Goal: Information Seeking & Learning: Learn about a topic

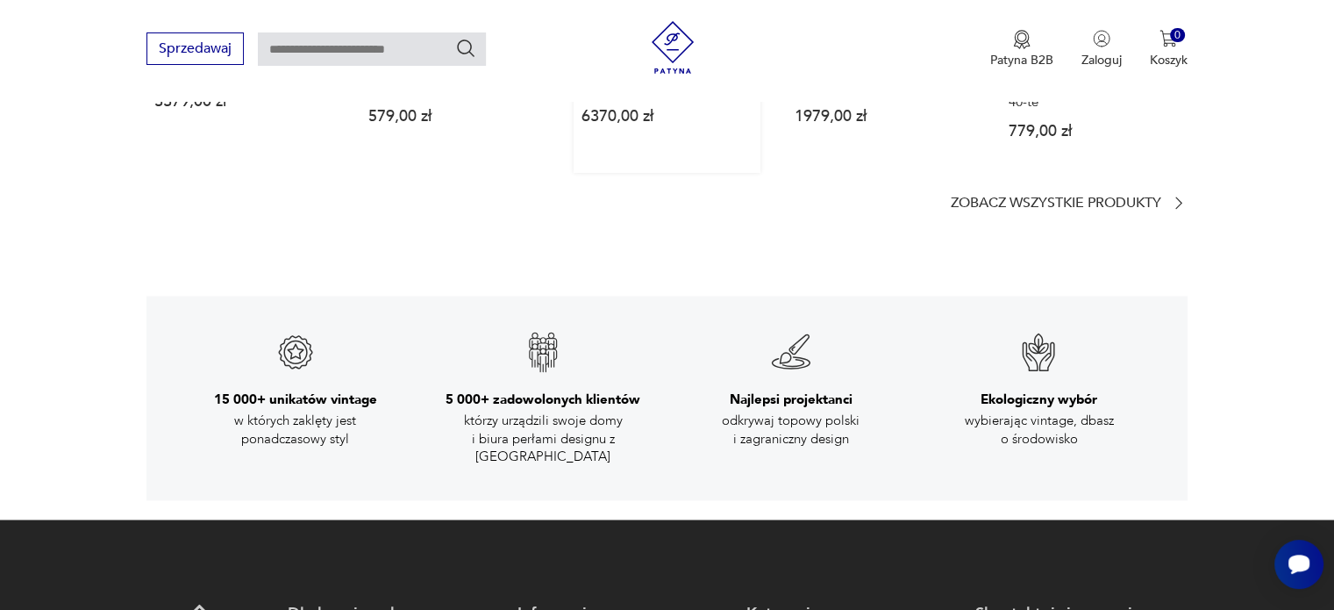
scroll to position [2632, 0]
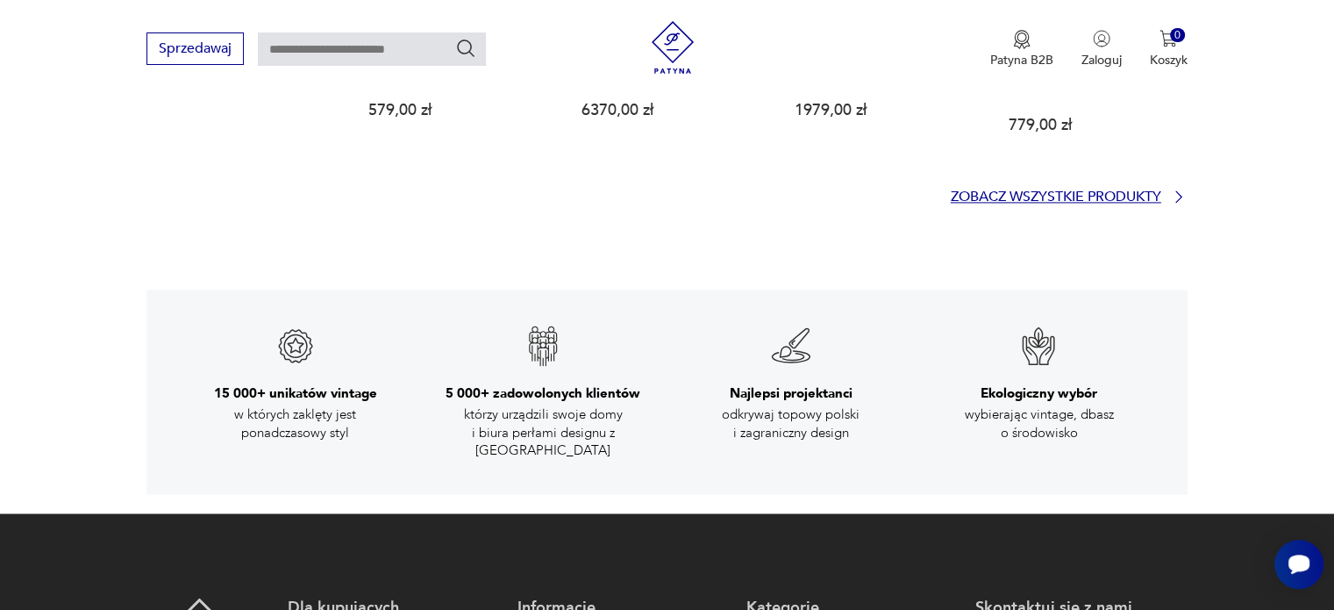
click at [1007, 191] on p "Zobacz wszystkie produkty" at bounding box center [1056, 196] width 211 height 11
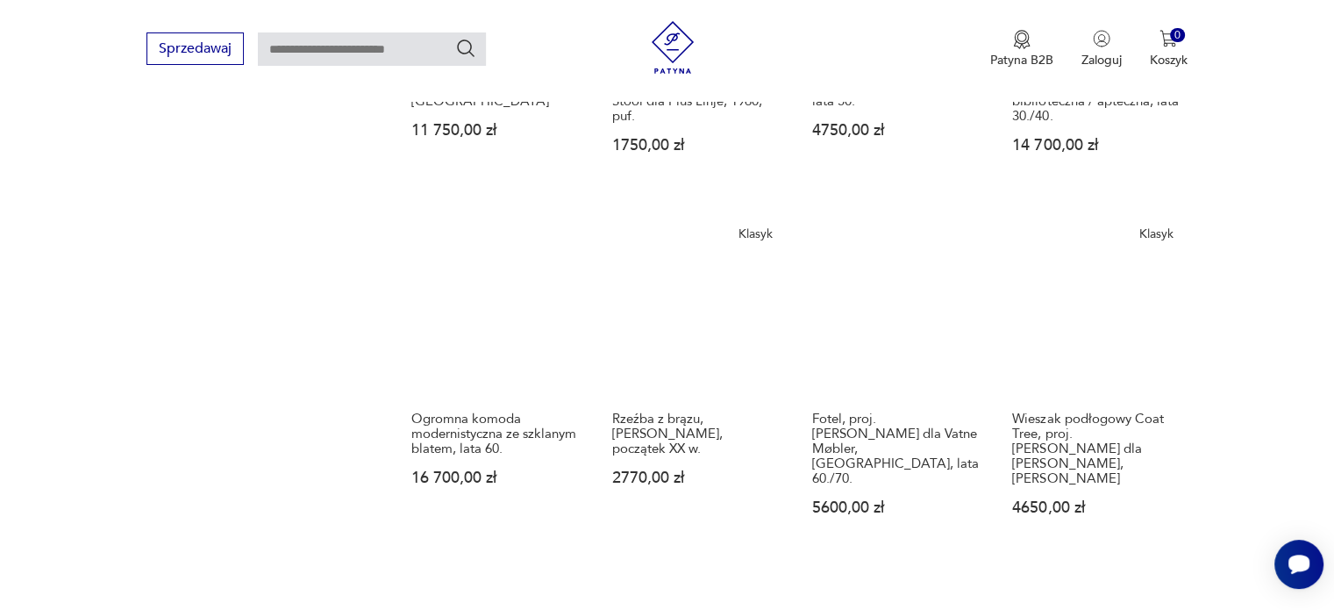
scroll to position [1600, 0]
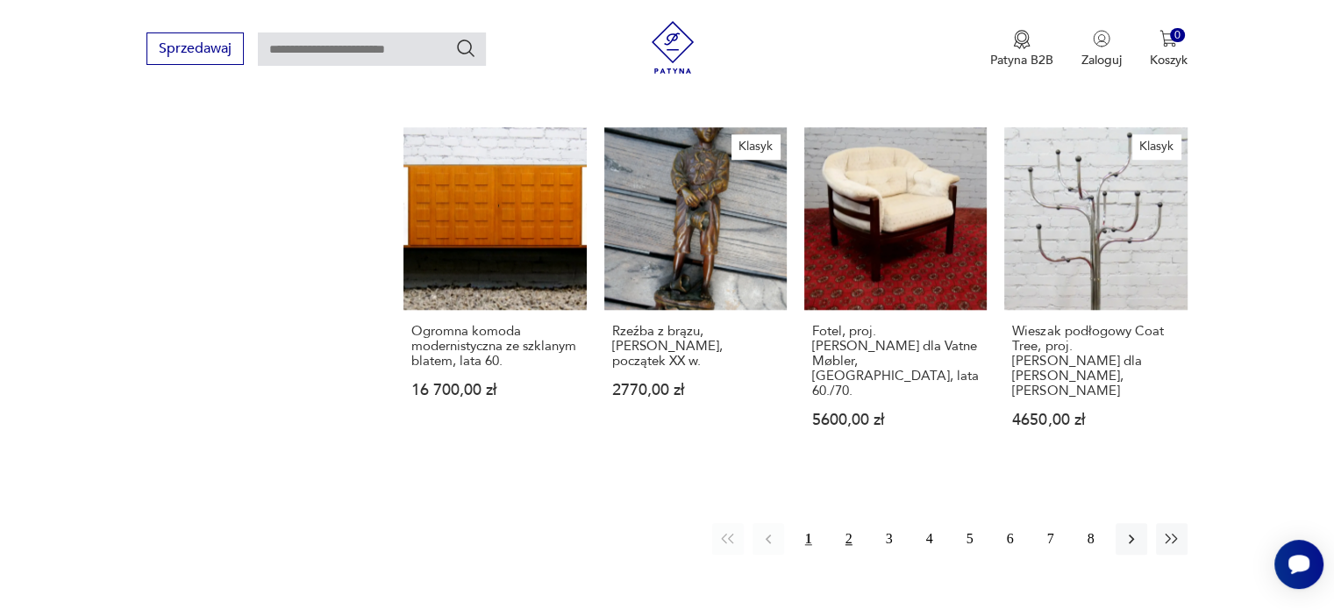
click at [843, 523] on button "2" at bounding box center [849, 539] width 32 height 32
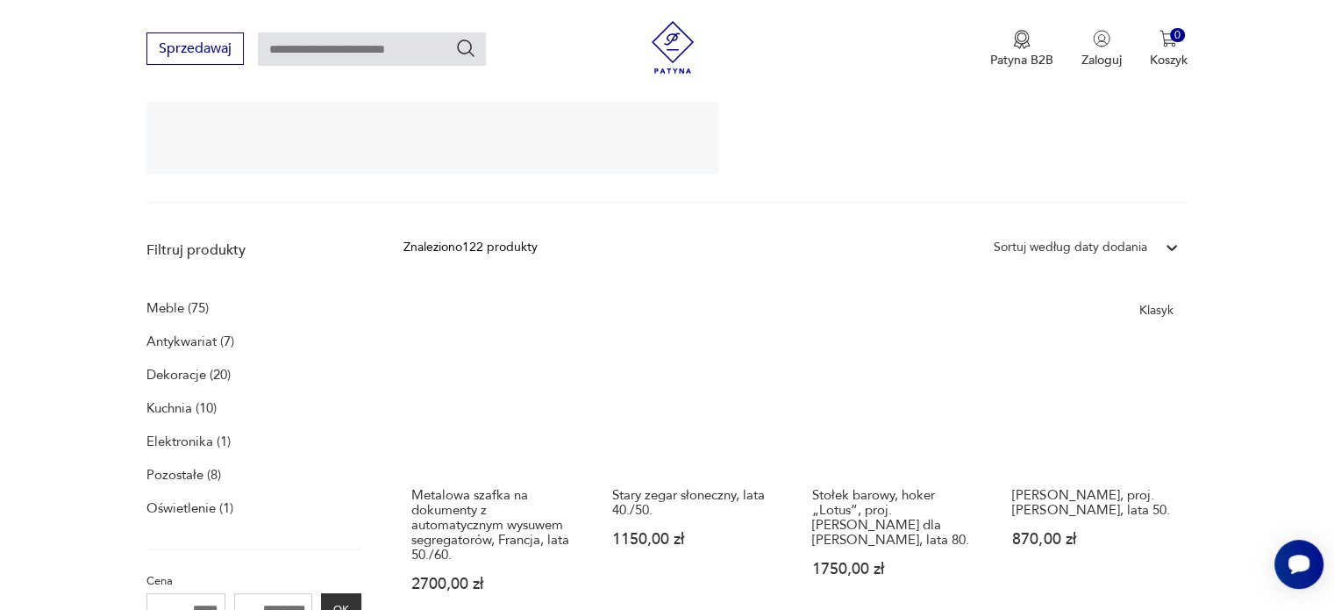
scroll to position [449, 0]
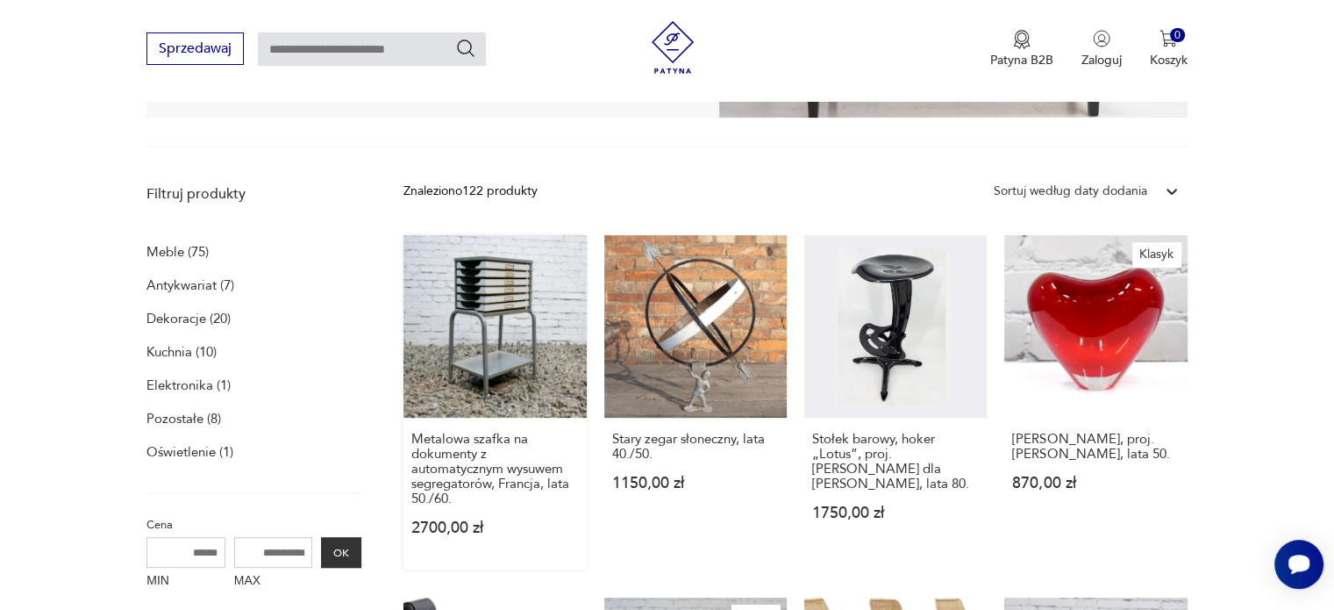
click at [476, 304] on link "Metalowa szafka na dokumenty z automatycznym wysuwem segregatorów, Francja, lat…" at bounding box center [495, 402] width 182 height 334
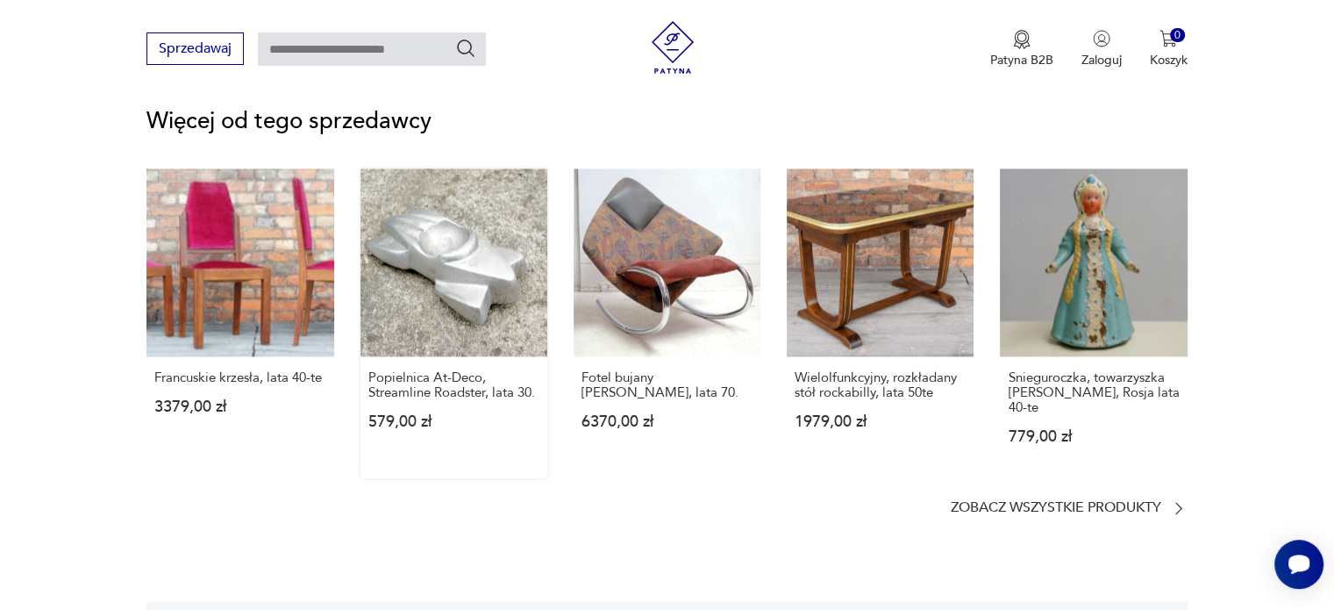
scroll to position [2369, 0]
